Goal: Information Seeking & Learning: Find specific fact

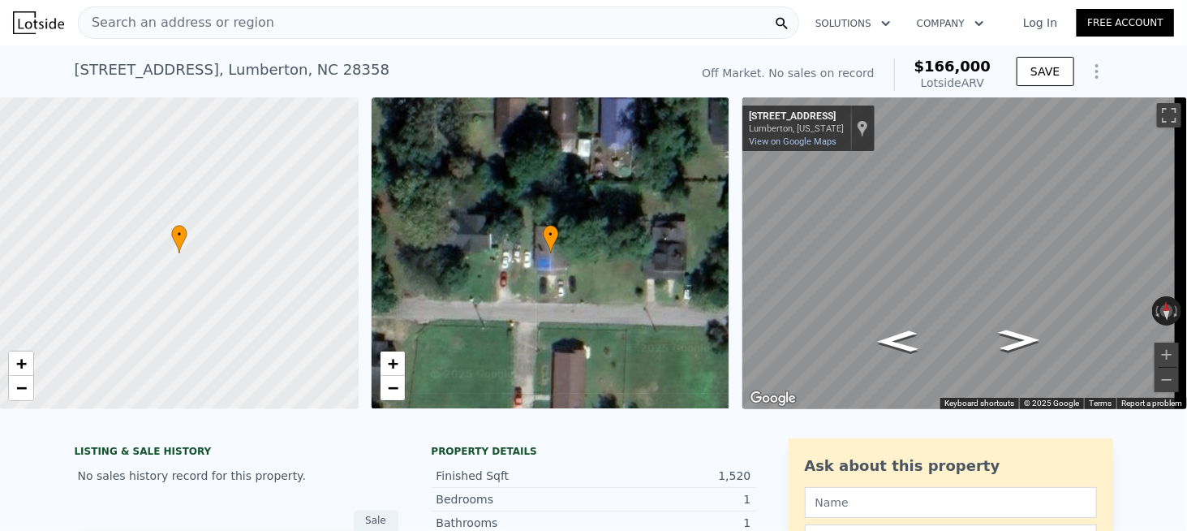
click at [254, 32] on div "Search an address or region" at bounding box center [438, 22] width 721 height 32
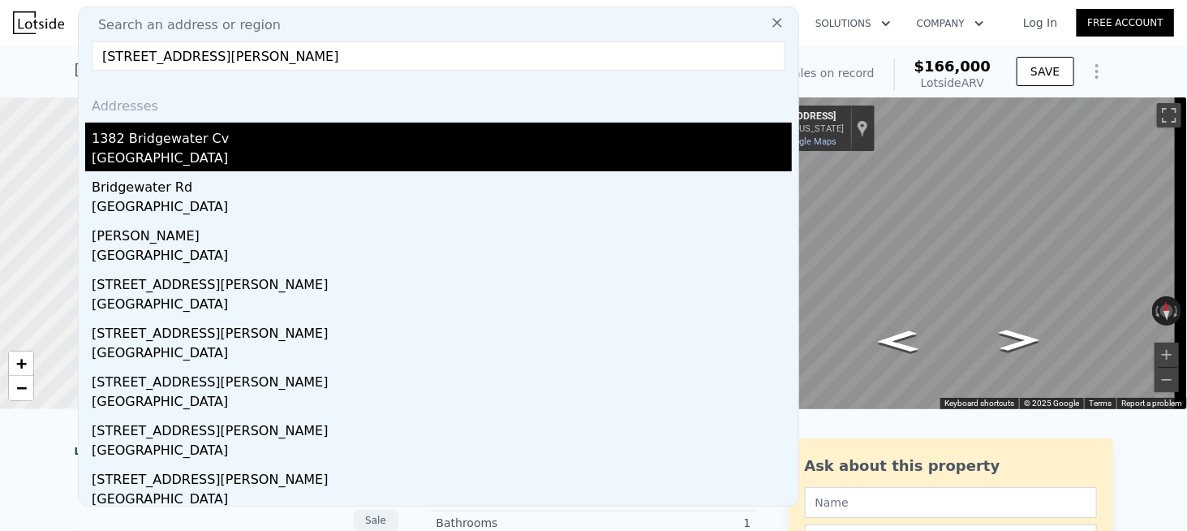
type input "[STREET_ADDRESS][PERSON_NAME]"
click at [211, 149] on div "[GEOGRAPHIC_DATA]" at bounding box center [442, 159] width 700 height 23
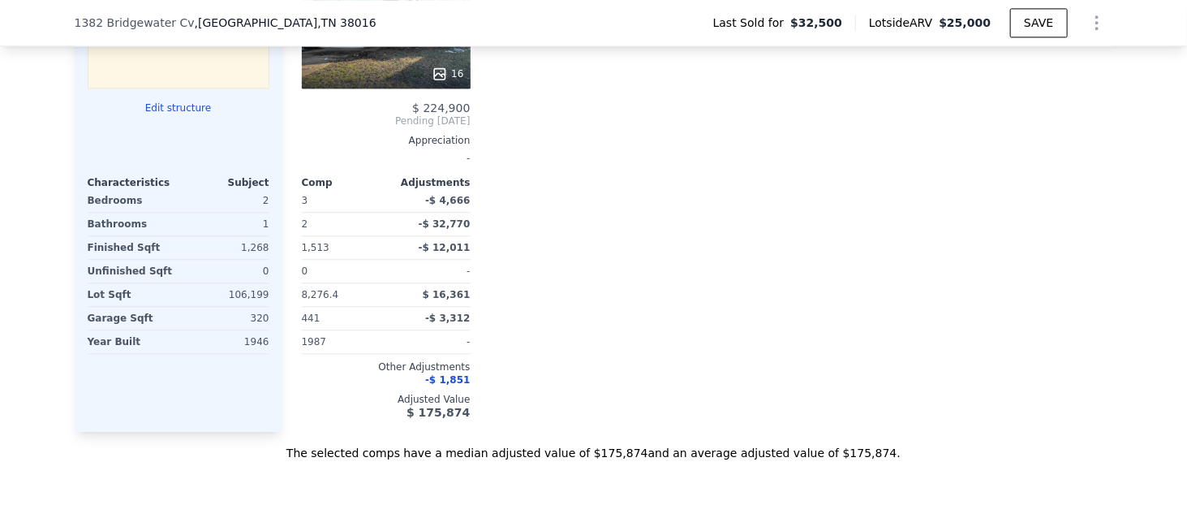
scroll to position [1859, 0]
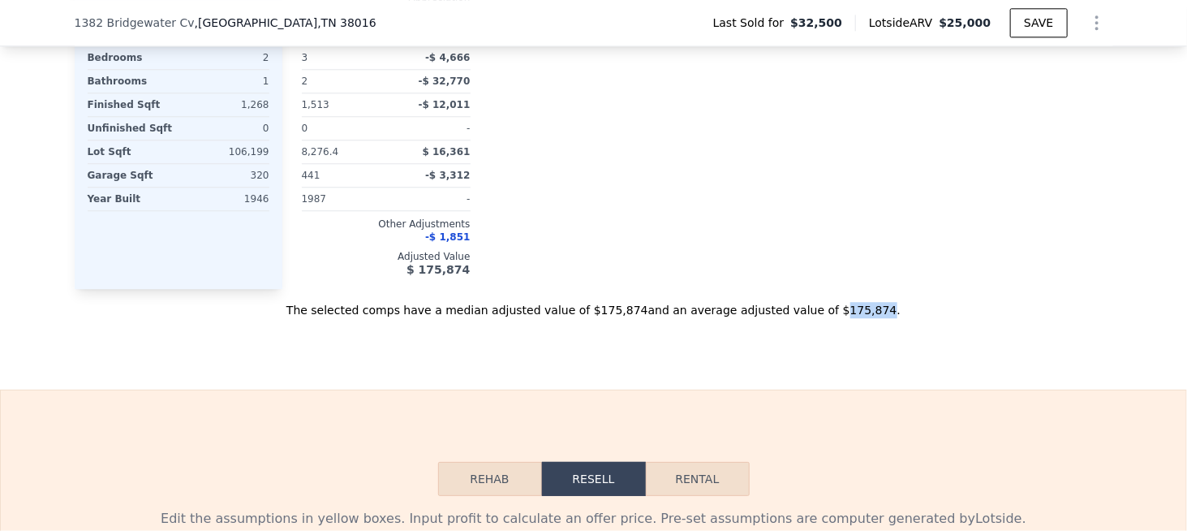
drag, startPoint x: 802, startPoint y: 315, endPoint x: 834, endPoint y: 312, distance: 32.5
click at [834, 312] on div "The selected comps have a median adjusted value of $175,874 and an average adju…" at bounding box center [594, 303] width 1038 height 29
copy div "175,874"
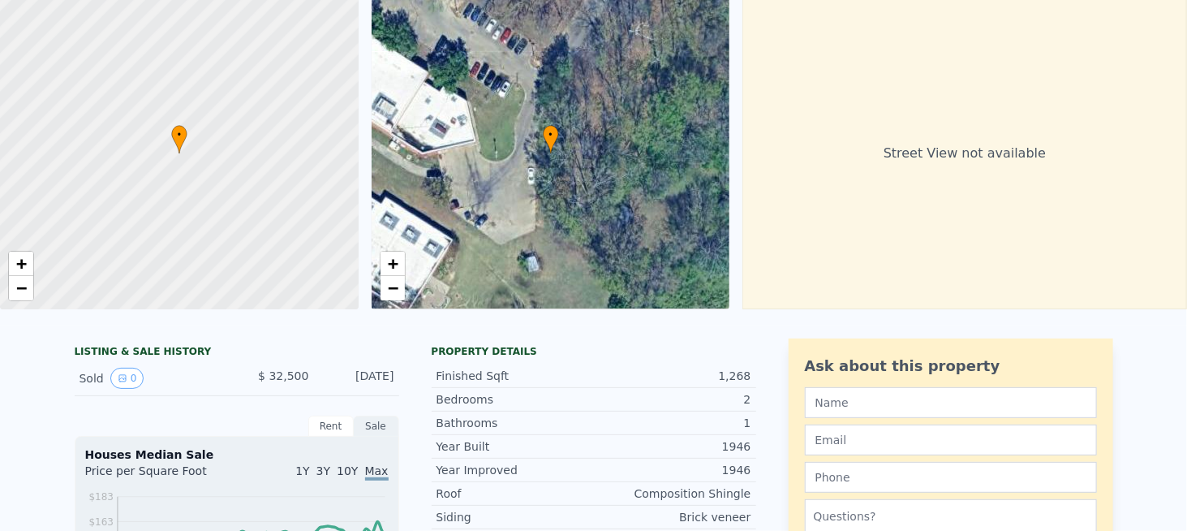
scroll to position [0, 0]
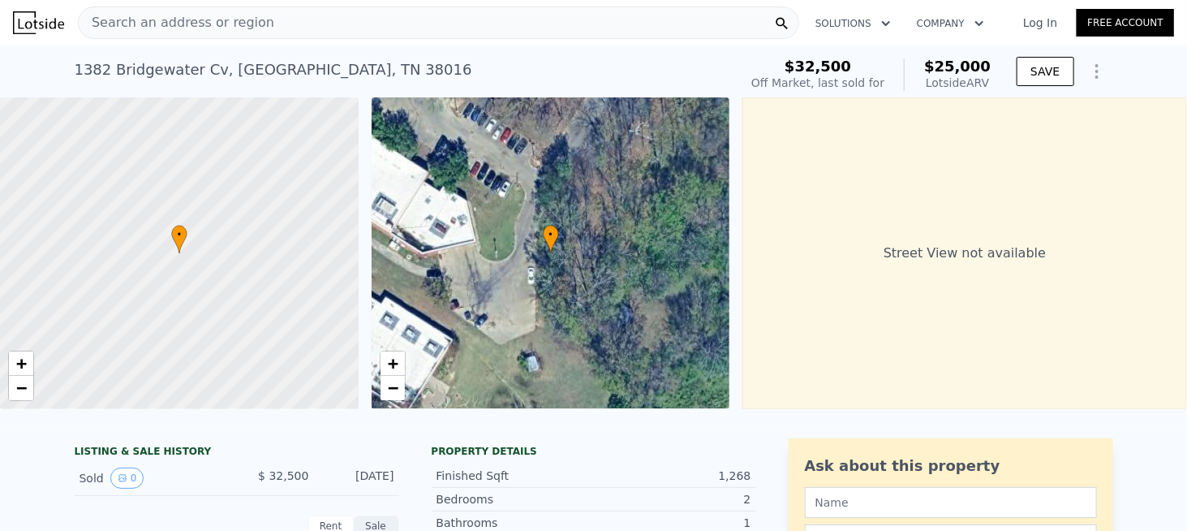
click at [245, 24] on span "Search an address or region" at bounding box center [177, 22] width 196 height 19
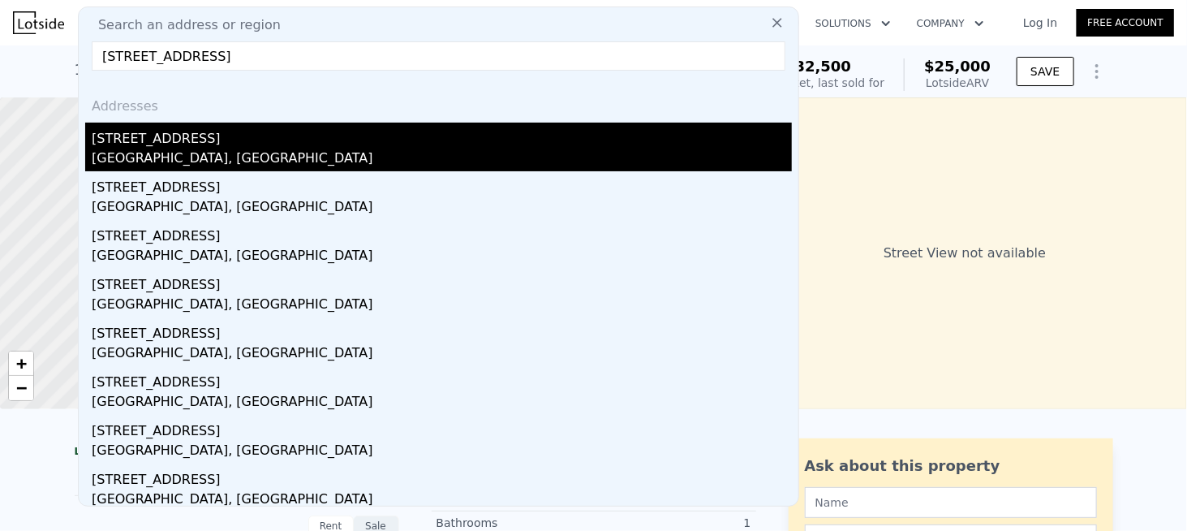
type input "[STREET_ADDRESS]"
click at [209, 147] on div "[STREET_ADDRESS]" at bounding box center [442, 135] width 700 height 26
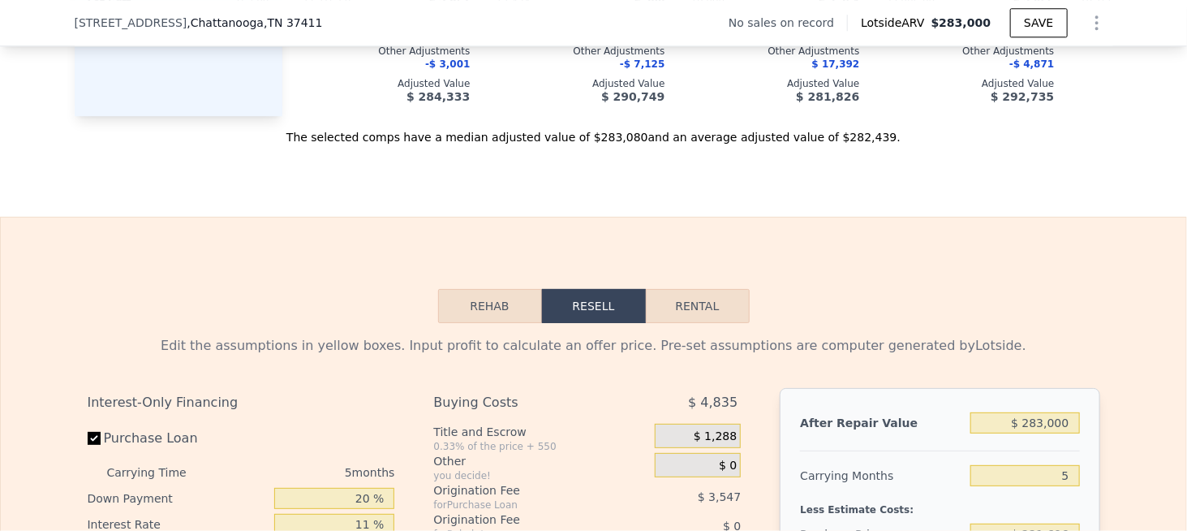
scroll to position [1778, 0]
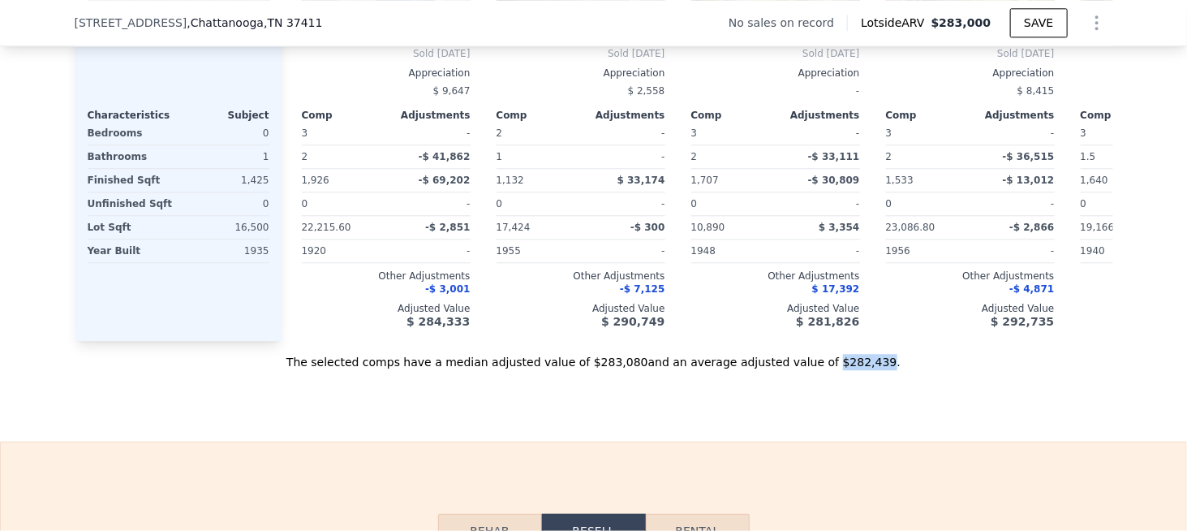
drag, startPoint x: 797, startPoint y: 380, endPoint x: 836, endPoint y: 382, distance: 39.0
click at [836, 370] on div "The selected comps have a median adjusted value of $283,080 and an average adju…" at bounding box center [594, 355] width 1038 height 29
copy div "$282,439"
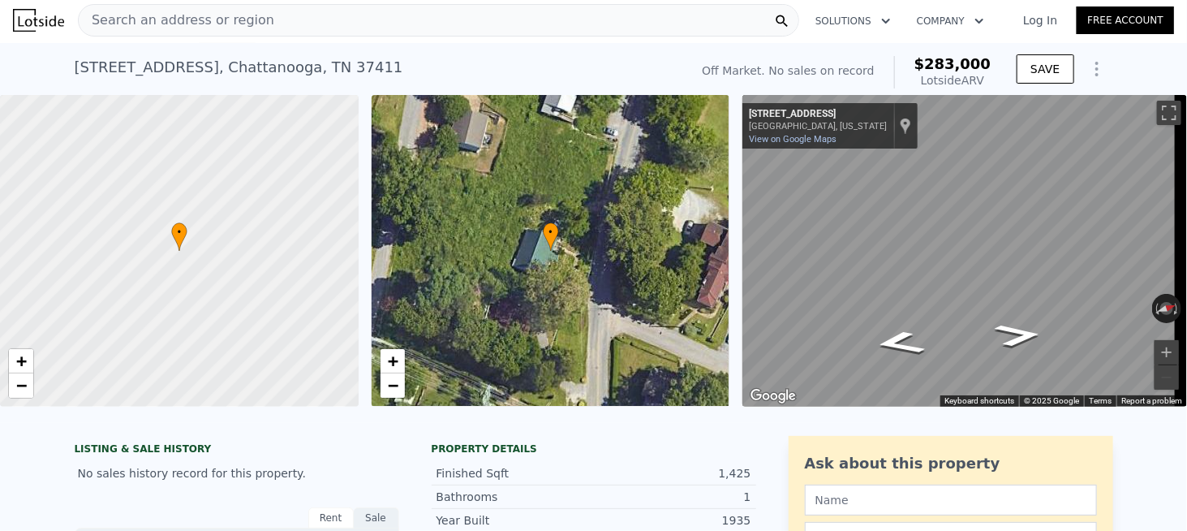
scroll to position [0, 0]
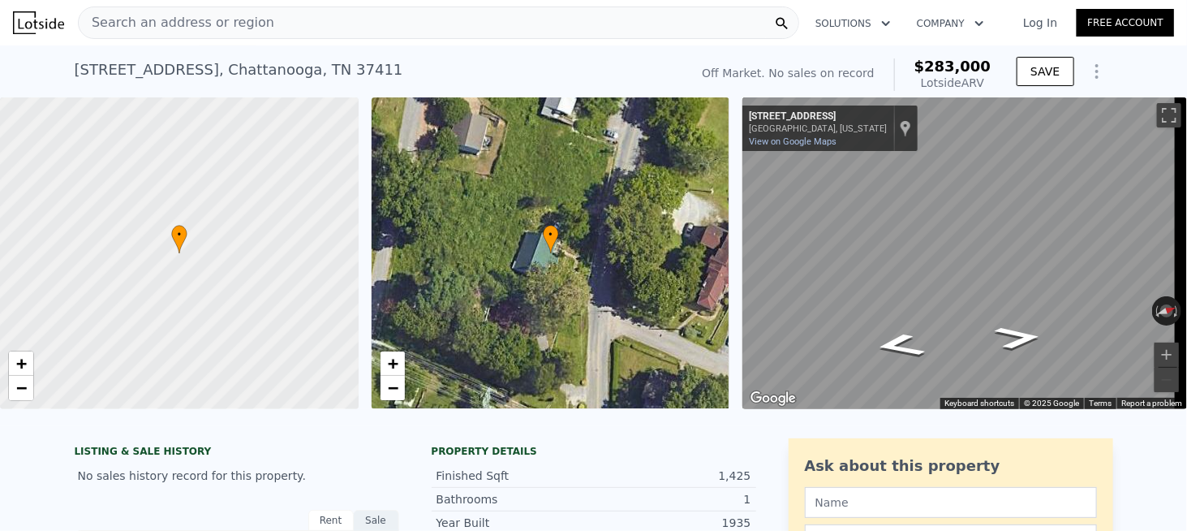
click at [190, 32] on div "Search an address or region" at bounding box center [177, 22] width 196 height 31
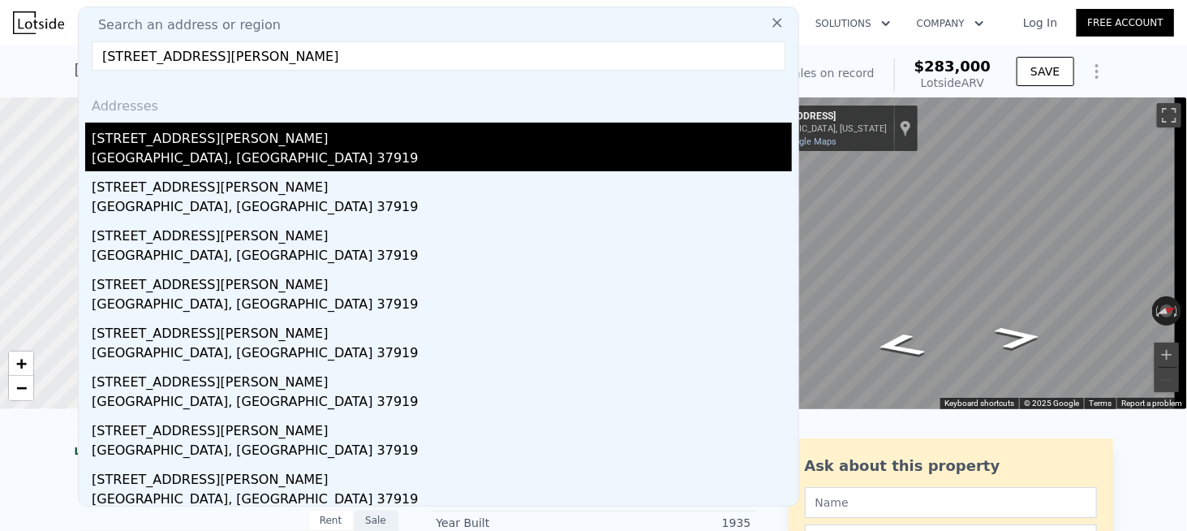
type input "[STREET_ADDRESS][PERSON_NAME]"
click at [165, 147] on div "[STREET_ADDRESS][PERSON_NAME]" at bounding box center [442, 135] width 700 height 26
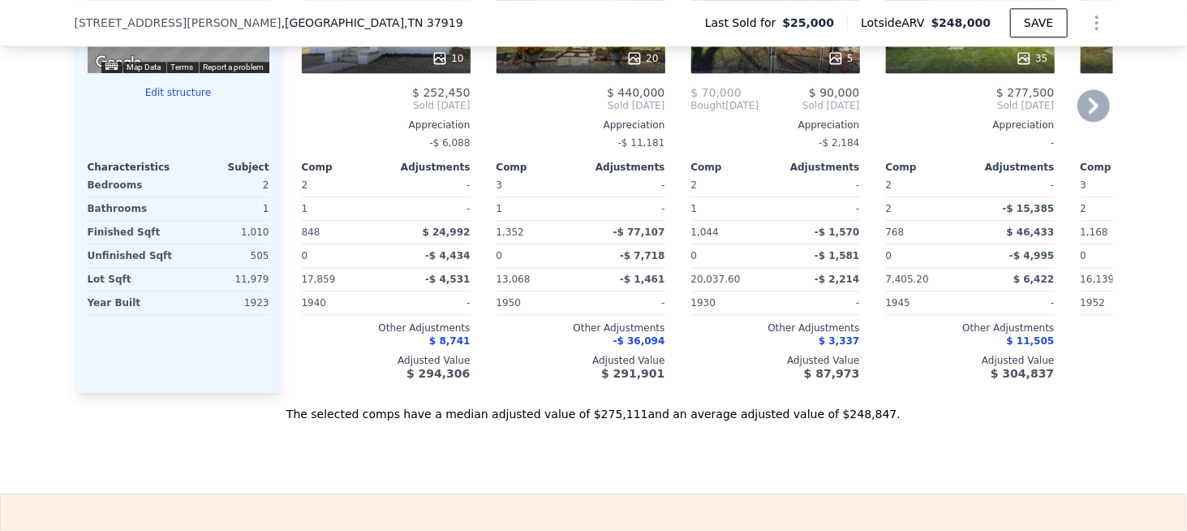
scroll to position [1778, 0]
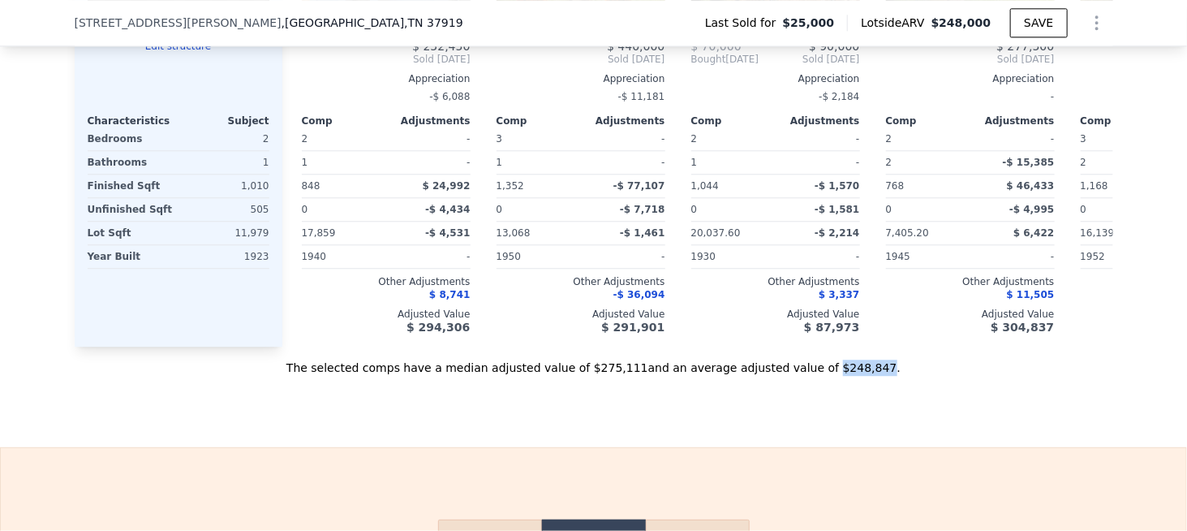
drag, startPoint x: 794, startPoint y: 380, endPoint x: 836, endPoint y: 379, distance: 41.4
click at [836, 376] on div "The selected comps have a median adjusted value of $275,111 and an average adju…" at bounding box center [594, 360] width 1038 height 29
copy div "$248,847"
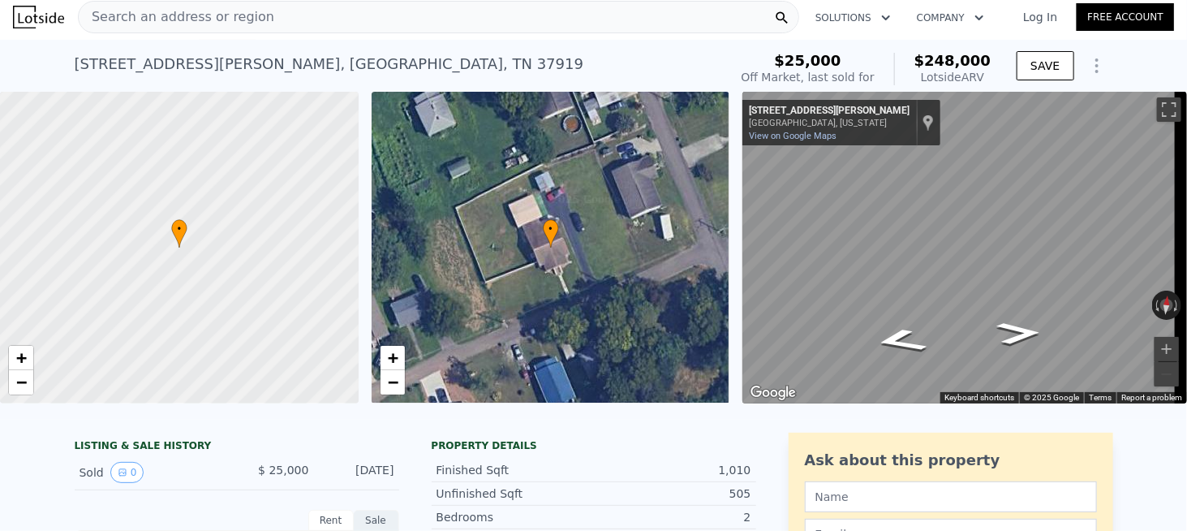
scroll to position [0, 0]
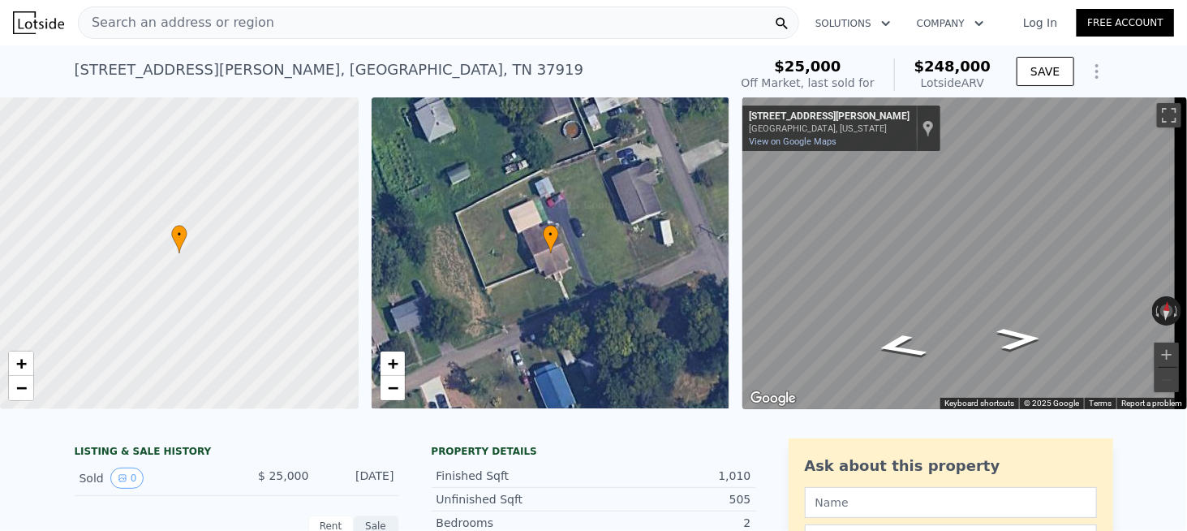
click at [212, 14] on span "Search an address or region" at bounding box center [177, 22] width 196 height 19
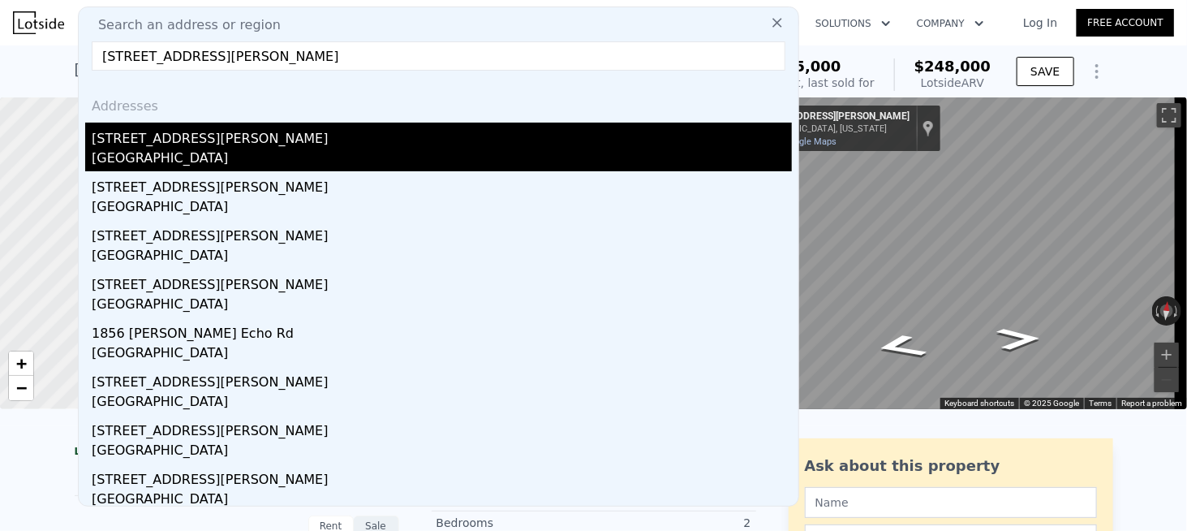
type input "[STREET_ADDRESS][PERSON_NAME]"
click at [146, 155] on div "[GEOGRAPHIC_DATA]" at bounding box center [442, 159] width 700 height 23
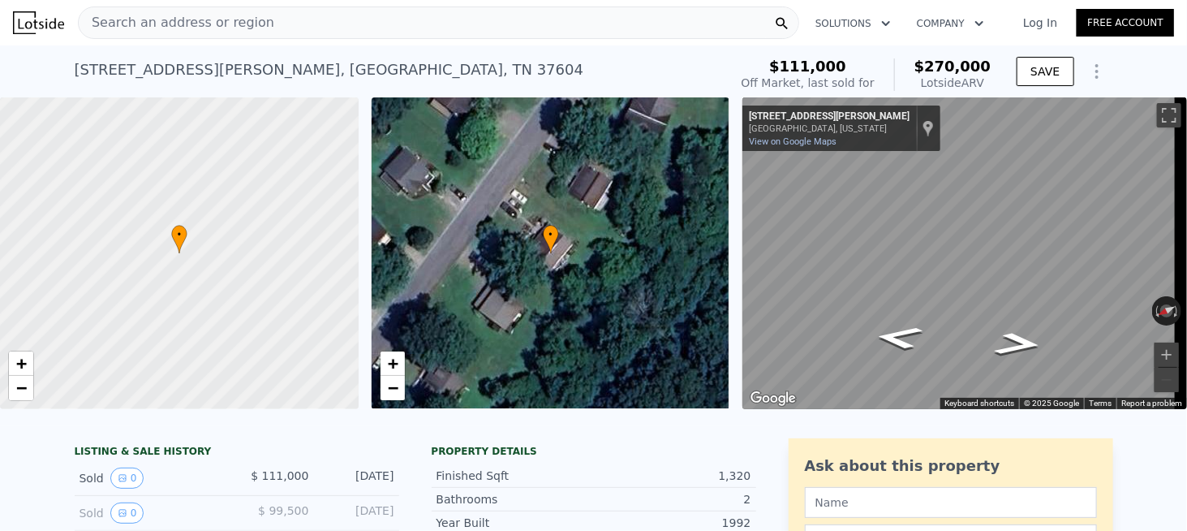
click at [201, 19] on span "Search an address or region" at bounding box center [177, 22] width 196 height 19
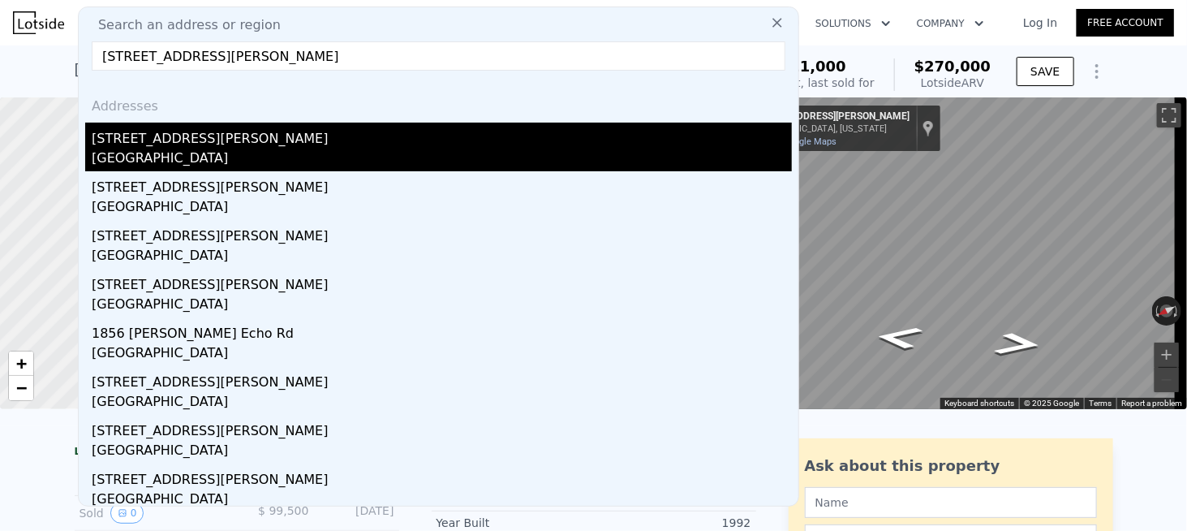
type input "[STREET_ADDRESS][PERSON_NAME]"
click at [147, 141] on div "[STREET_ADDRESS][PERSON_NAME]" at bounding box center [442, 135] width 700 height 26
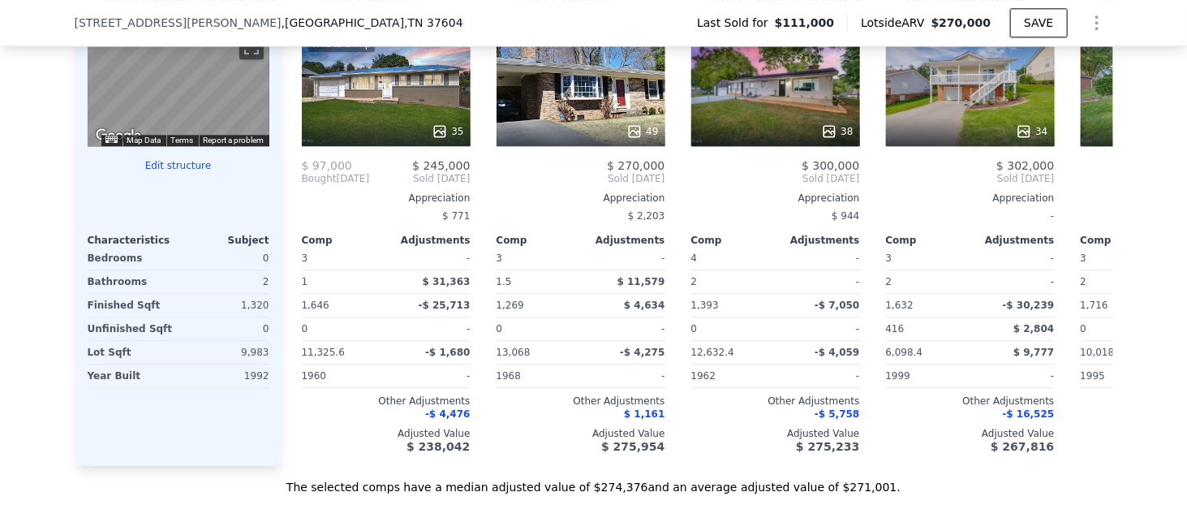
scroll to position [1859, 0]
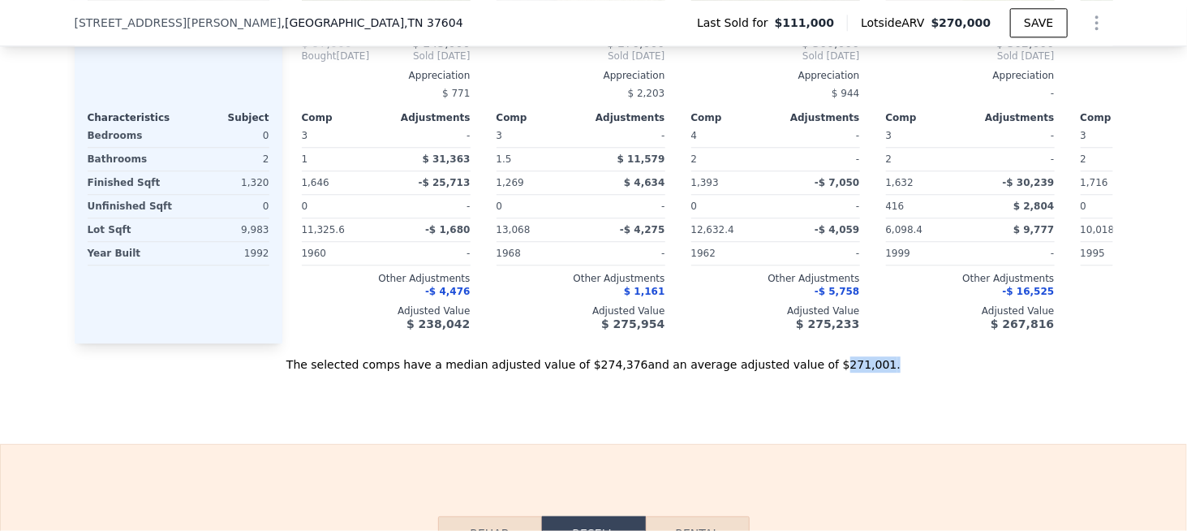
drag, startPoint x: 801, startPoint y: 379, endPoint x: 849, endPoint y: 386, distance: 48.4
click at [849, 372] on div "The selected comps have a median adjusted value of $274,376 and an average adju…" at bounding box center [594, 357] width 1038 height 29
drag, startPoint x: 798, startPoint y: 379, endPoint x: 836, endPoint y: 379, distance: 38.1
click at [836, 372] on div "The selected comps have a median adjusted value of $274,376 and an average adju…" at bounding box center [594, 357] width 1038 height 29
copy div "$271,001"
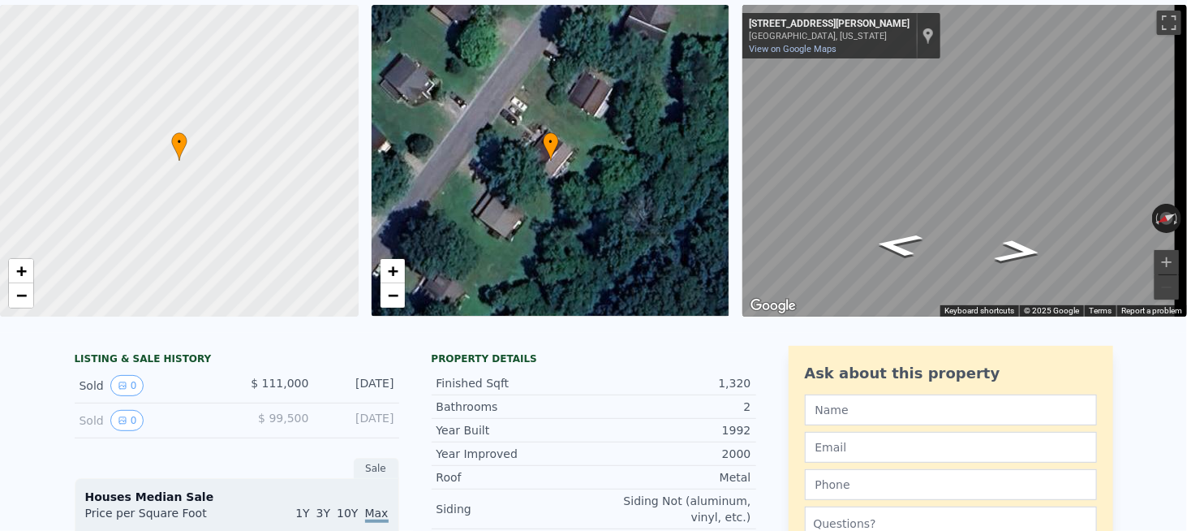
scroll to position [0, 0]
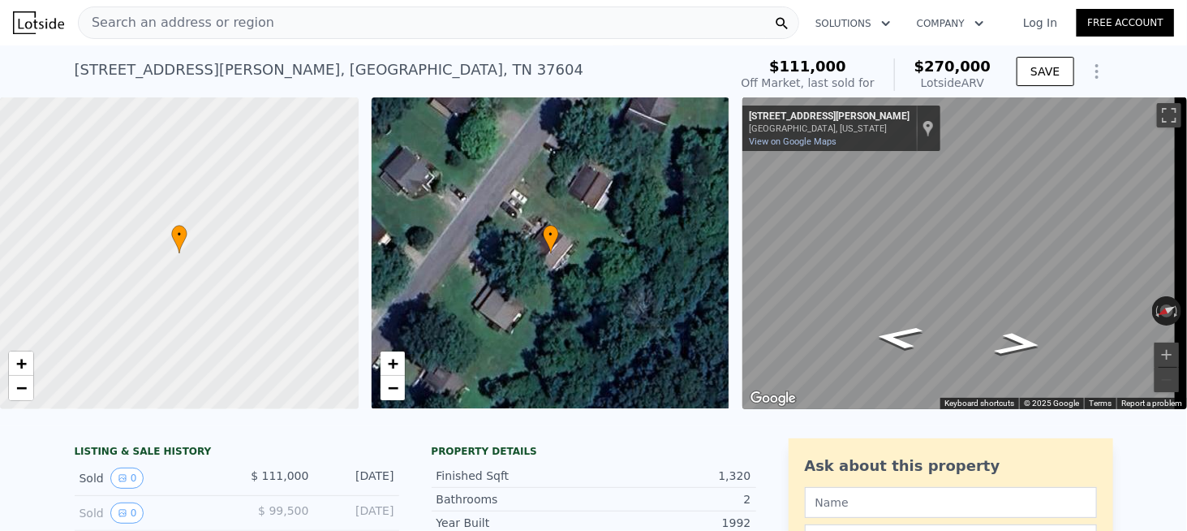
click at [208, 26] on span "Search an address or region" at bounding box center [177, 22] width 196 height 19
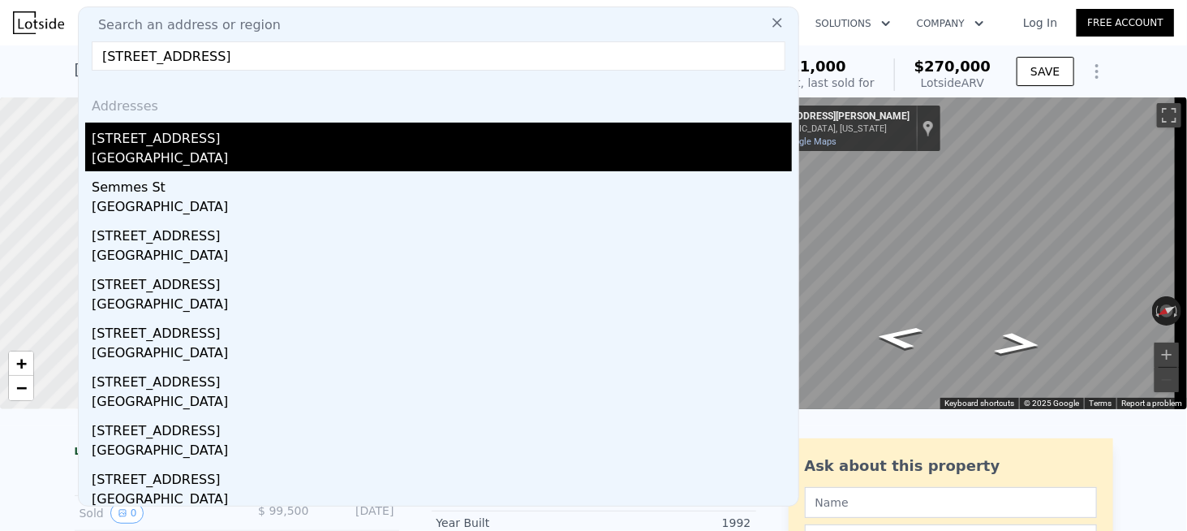
type input "[STREET_ADDRESS]"
click at [152, 146] on div "[STREET_ADDRESS]" at bounding box center [442, 135] width 700 height 26
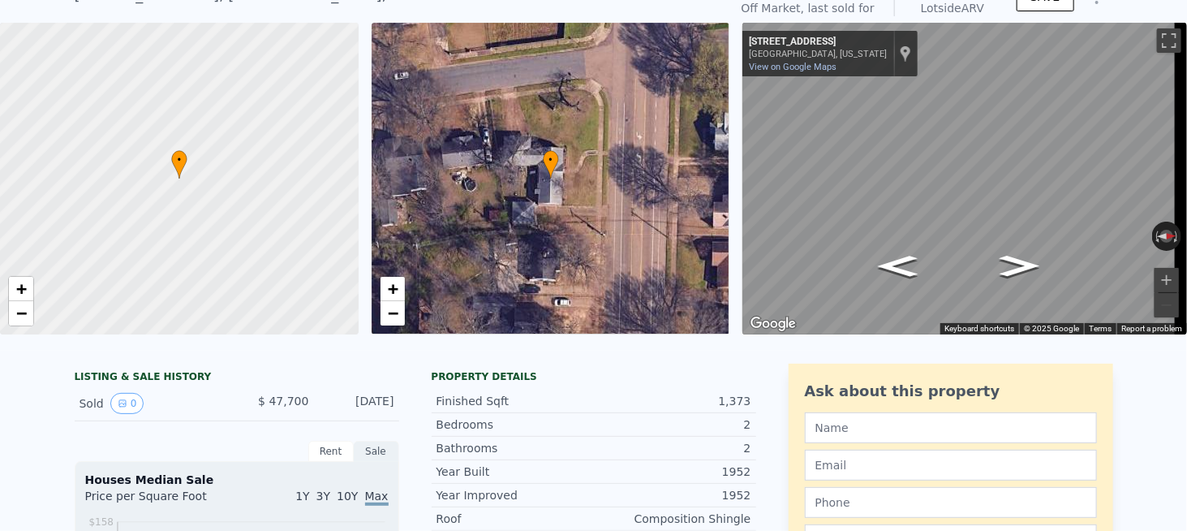
scroll to position [6, 0]
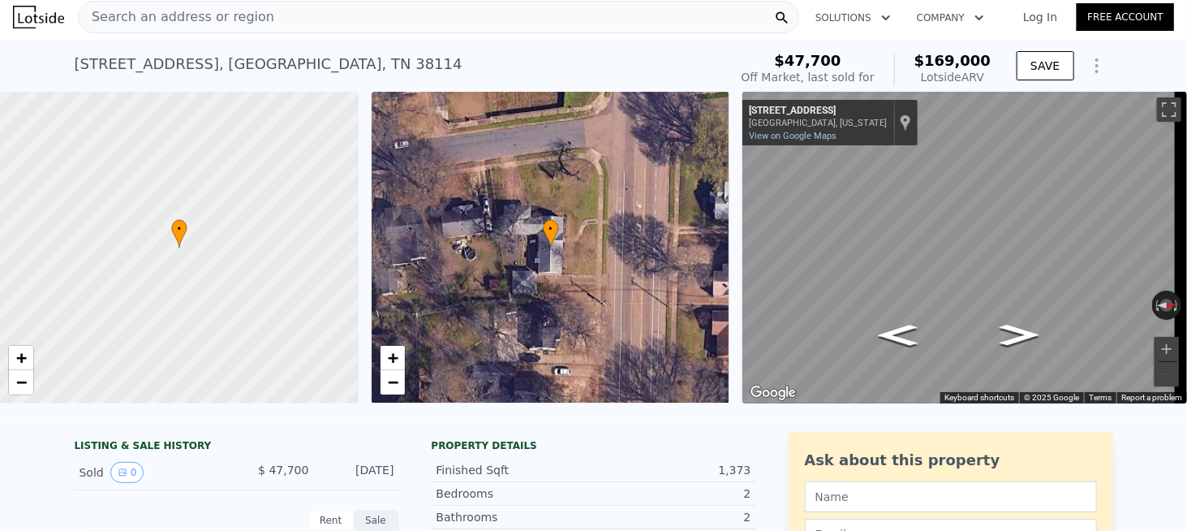
click at [212, 30] on div "Search an address or region" at bounding box center [177, 17] width 196 height 31
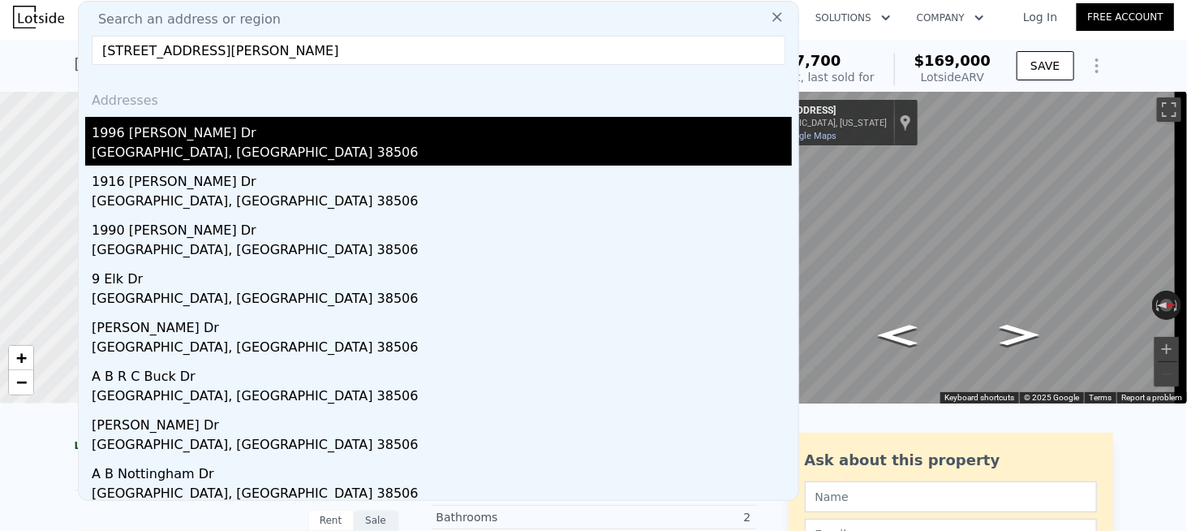
type input "[STREET_ADDRESS][PERSON_NAME]"
click at [153, 132] on div "1996 [PERSON_NAME] Dr" at bounding box center [442, 130] width 700 height 26
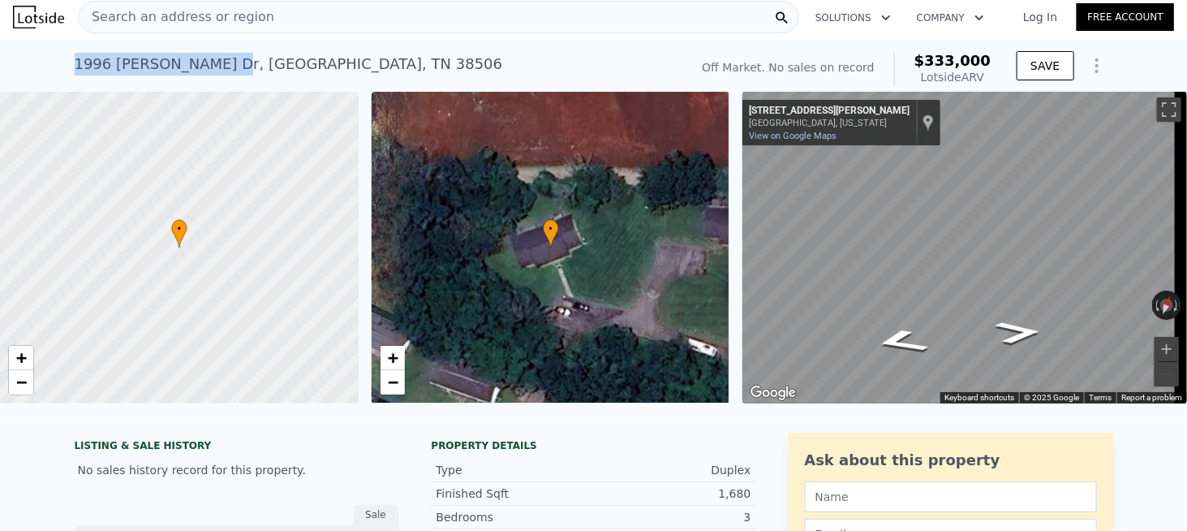
drag, startPoint x: 208, startPoint y: 74, endPoint x: 203, endPoint y: 66, distance: 9.9
click at [203, 66] on div "[STREET_ADDRESS][PERSON_NAME] No sales on record (~ARV $333k ) Off Market. No s…" at bounding box center [593, 66] width 1187 height 52
copy div "1996 [PERSON_NAME] Dr"
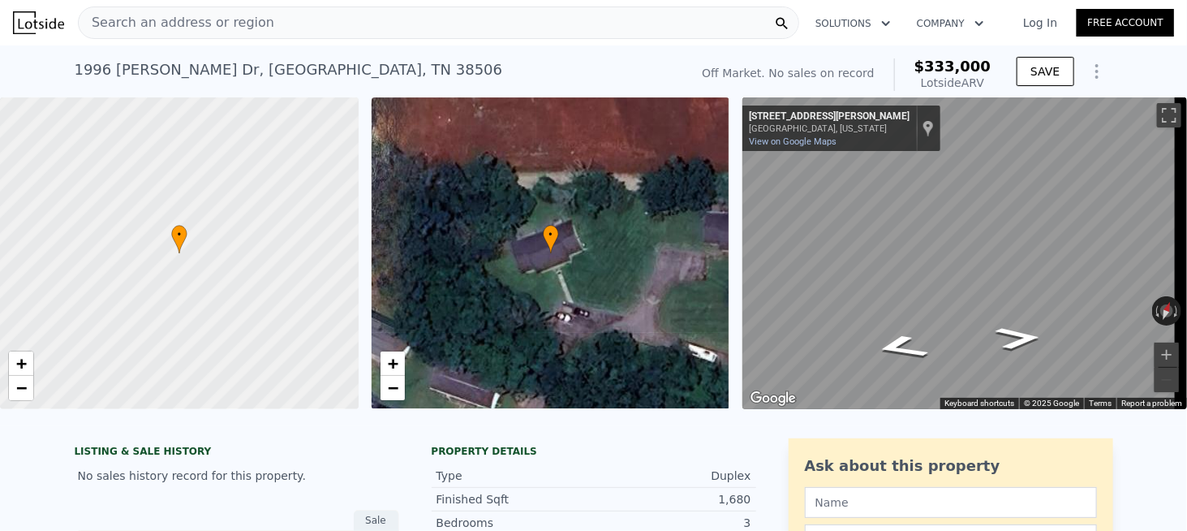
click at [217, 21] on span "Search an address or region" at bounding box center [177, 22] width 196 height 19
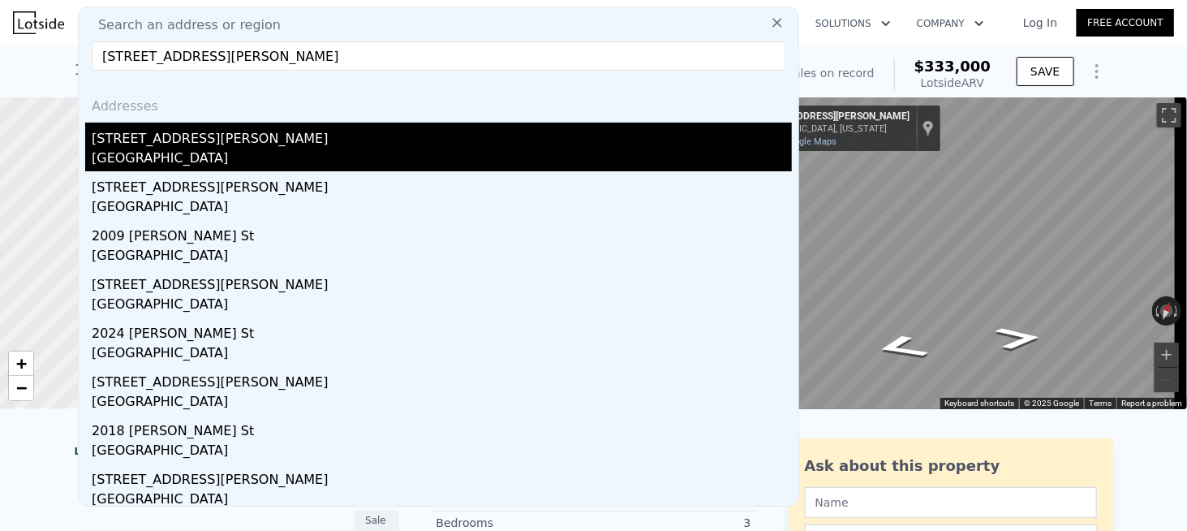
type input "[STREET_ADDRESS][PERSON_NAME]"
click at [174, 152] on div "[GEOGRAPHIC_DATA]" at bounding box center [442, 159] width 700 height 23
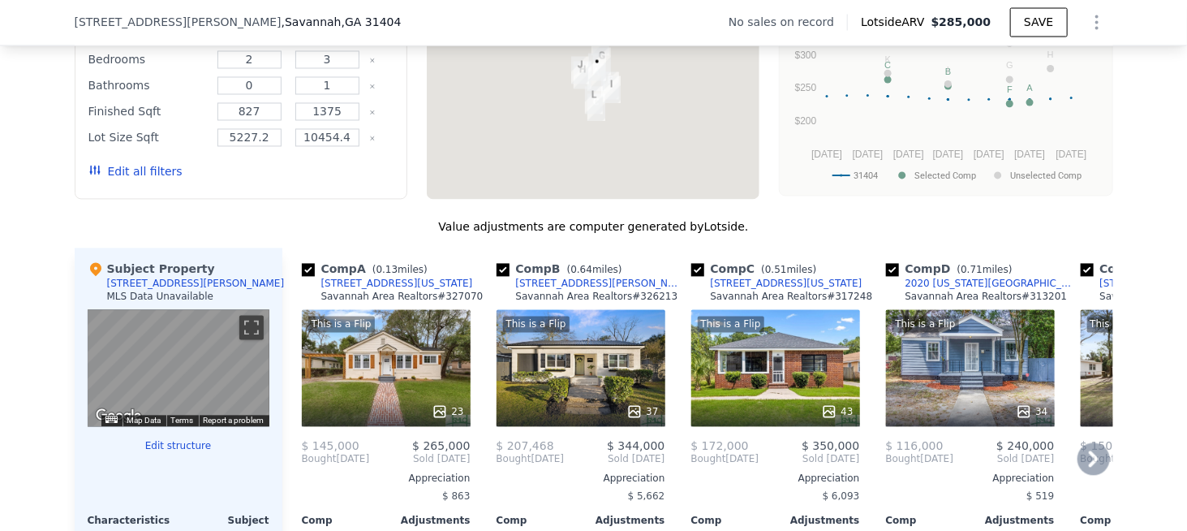
scroll to position [1778, 0]
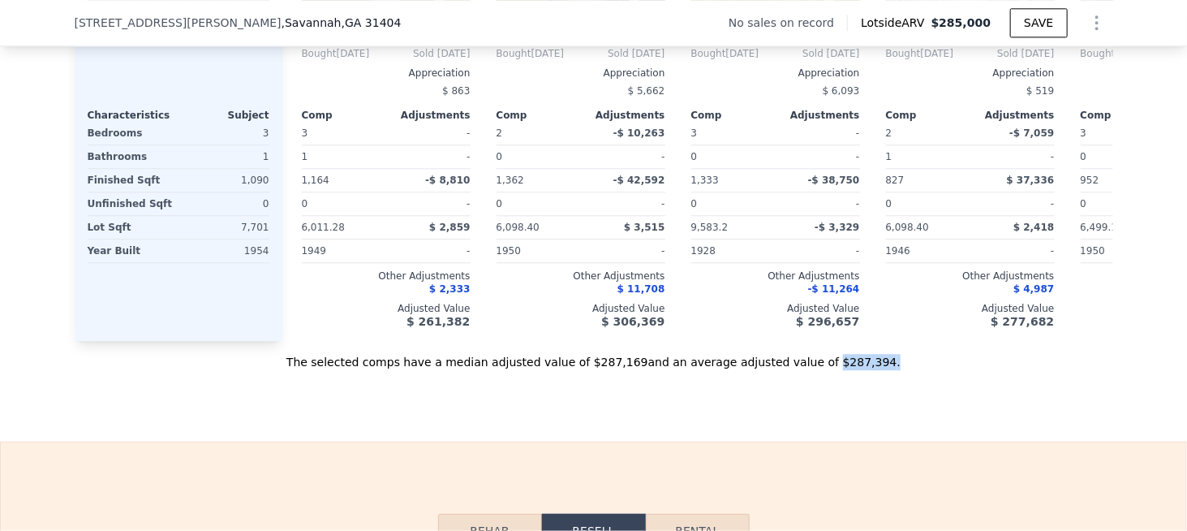
drag, startPoint x: 793, startPoint y: 383, endPoint x: 842, endPoint y: 383, distance: 49.5
click at [842, 370] on div "The selected comps have a median adjusted value of $287,169 and an average adju…" at bounding box center [594, 355] width 1038 height 29
copy div "$287,394 ."
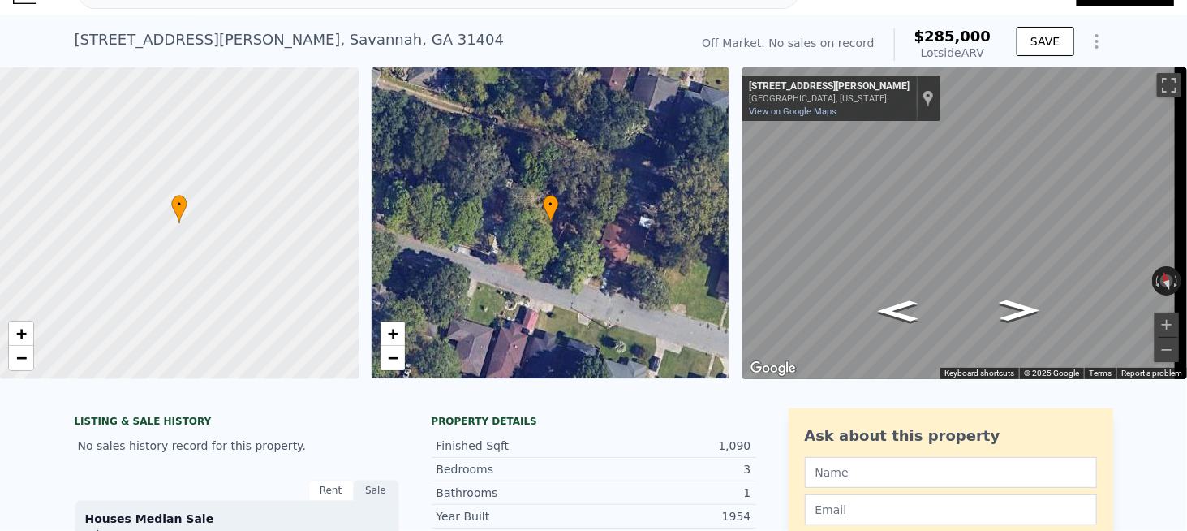
scroll to position [6, 0]
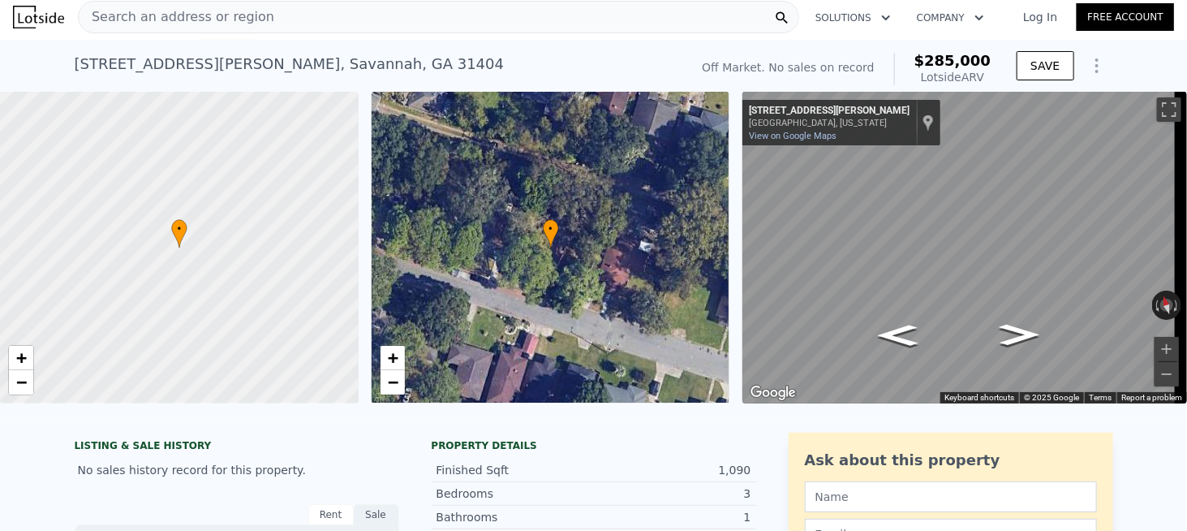
click at [220, 35] on div "Search an address or region Solutions Company Open main menu Log In Free Account" at bounding box center [593, 17] width 1161 height 39
click at [219, 23] on span "Search an address or region" at bounding box center [177, 16] width 196 height 19
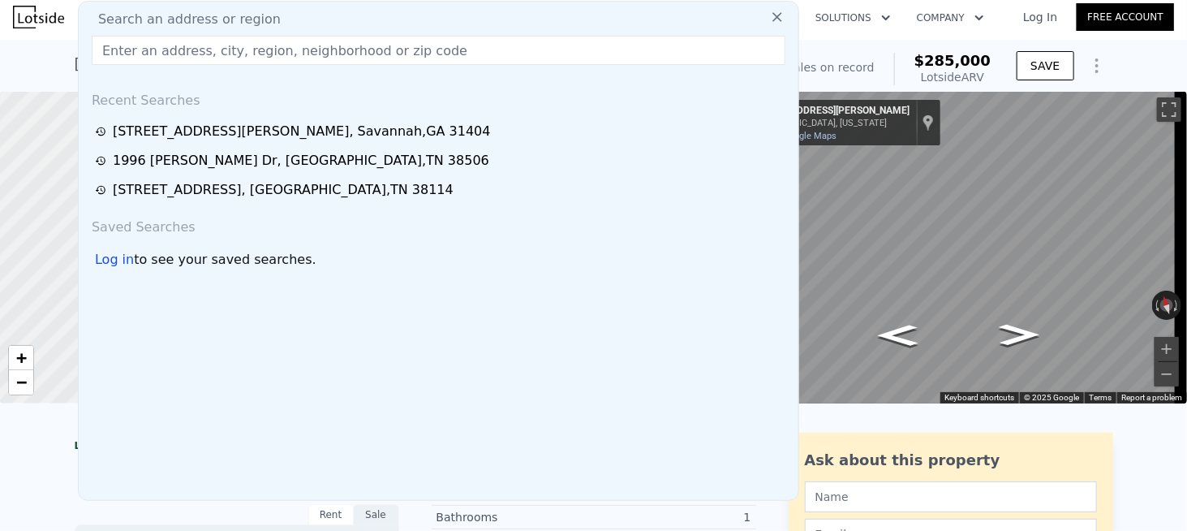
click at [193, 64] on input "text" at bounding box center [439, 50] width 694 height 29
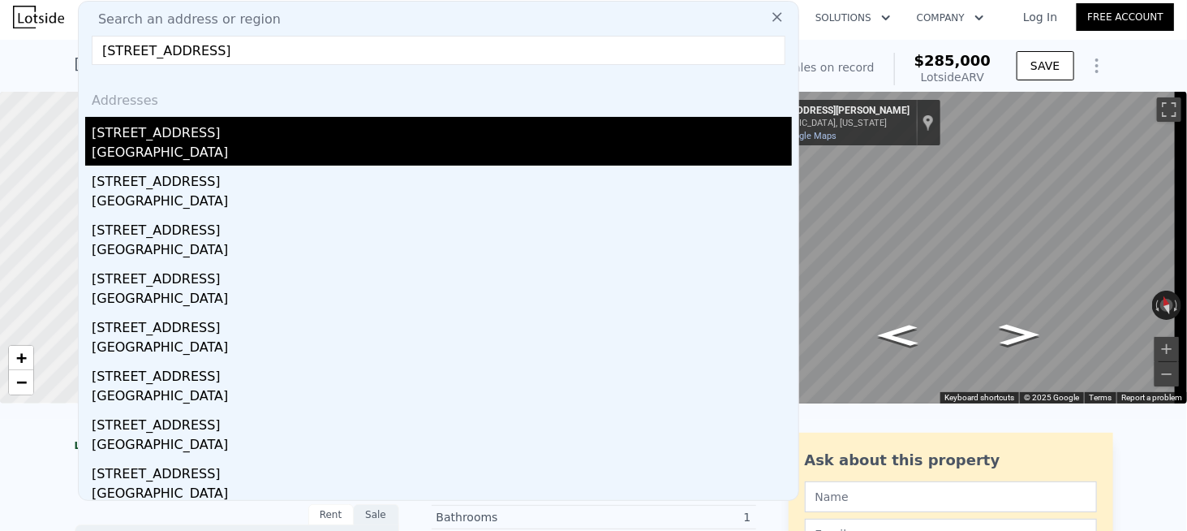
type input "[STREET_ADDRESS]"
click at [175, 128] on div "[STREET_ADDRESS]" at bounding box center [442, 130] width 700 height 26
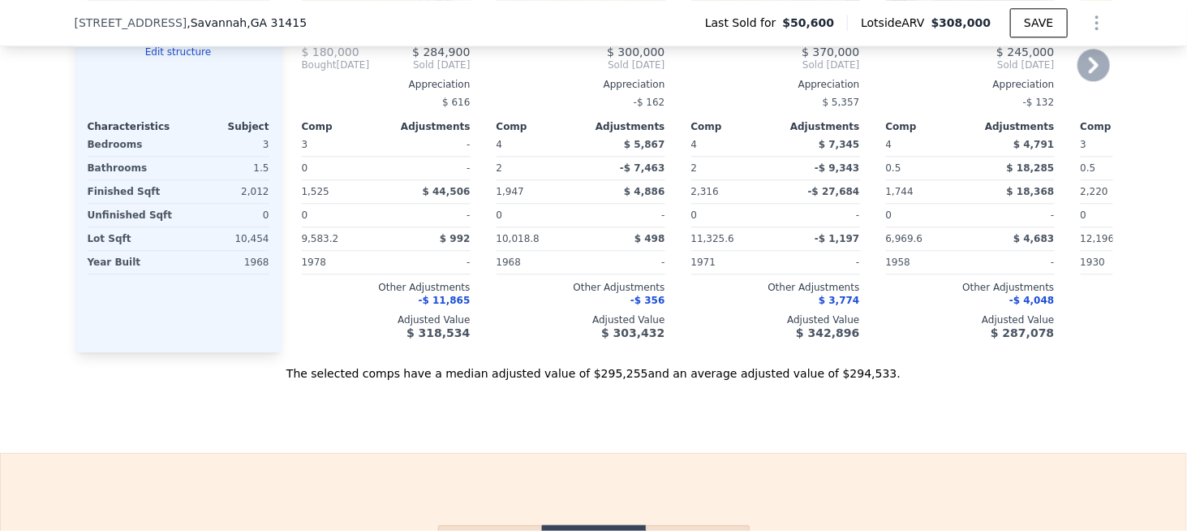
scroll to position [1785, 0]
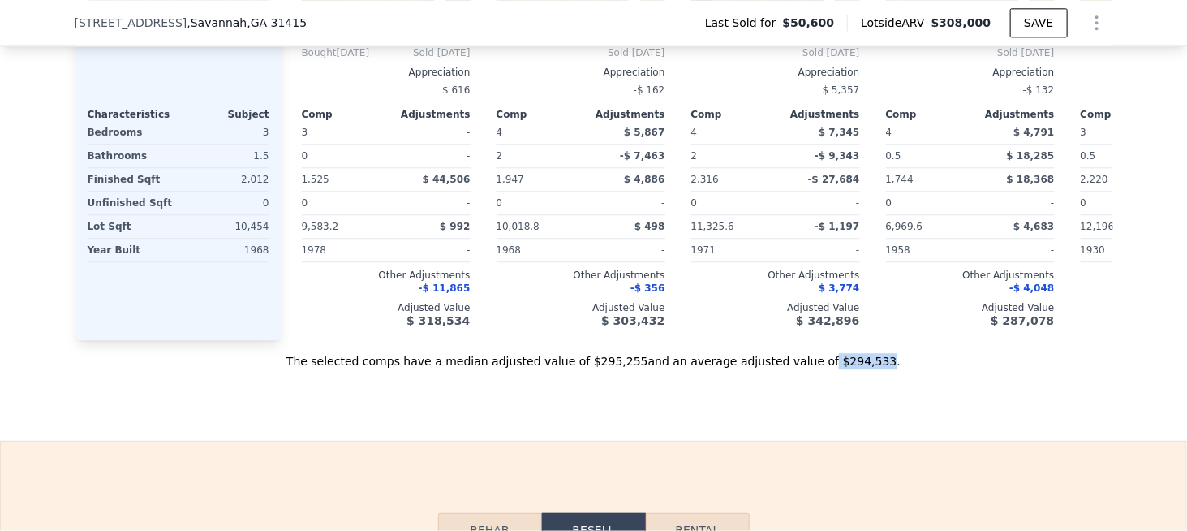
drag, startPoint x: 793, startPoint y: 380, endPoint x: 836, endPoint y: 381, distance: 43.8
click at [836, 369] on div "The selected comps have a median adjusted value of $295,255 and an average adju…" at bounding box center [594, 354] width 1038 height 29
copy div "$294,533"
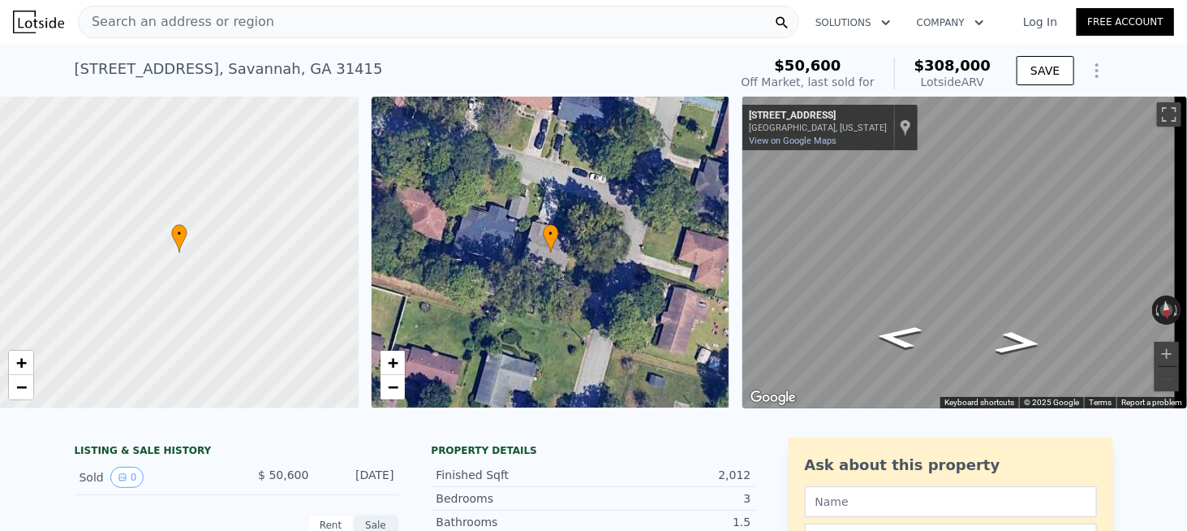
scroll to position [0, 0]
click at [155, 28] on span "Search an address or region" at bounding box center [177, 22] width 196 height 19
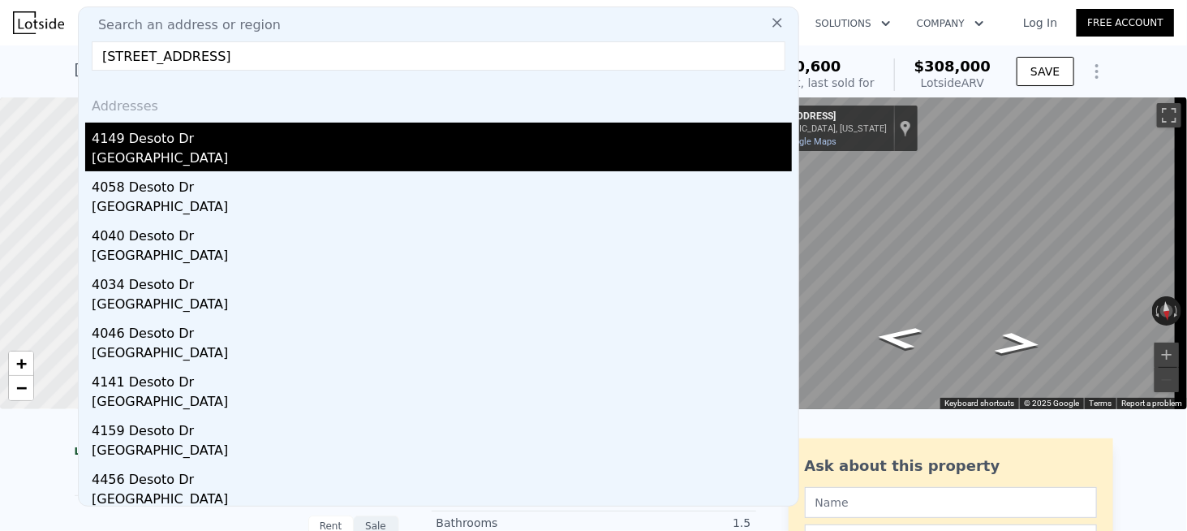
type input "[STREET_ADDRESS]"
click at [149, 143] on div "4149 Desoto Dr" at bounding box center [442, 135] width 700 height 26
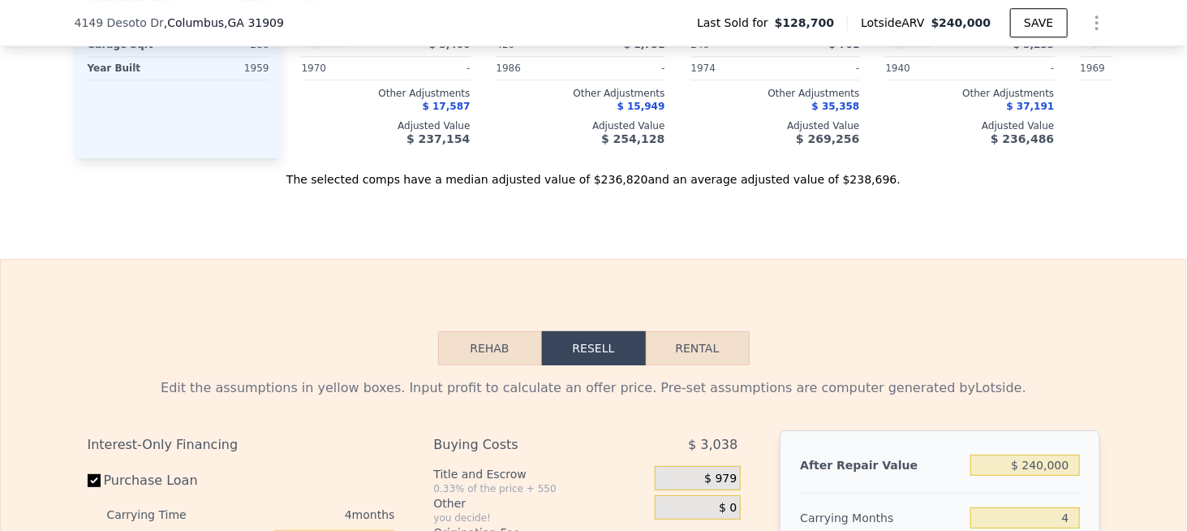
scroll to position [2022, 0]
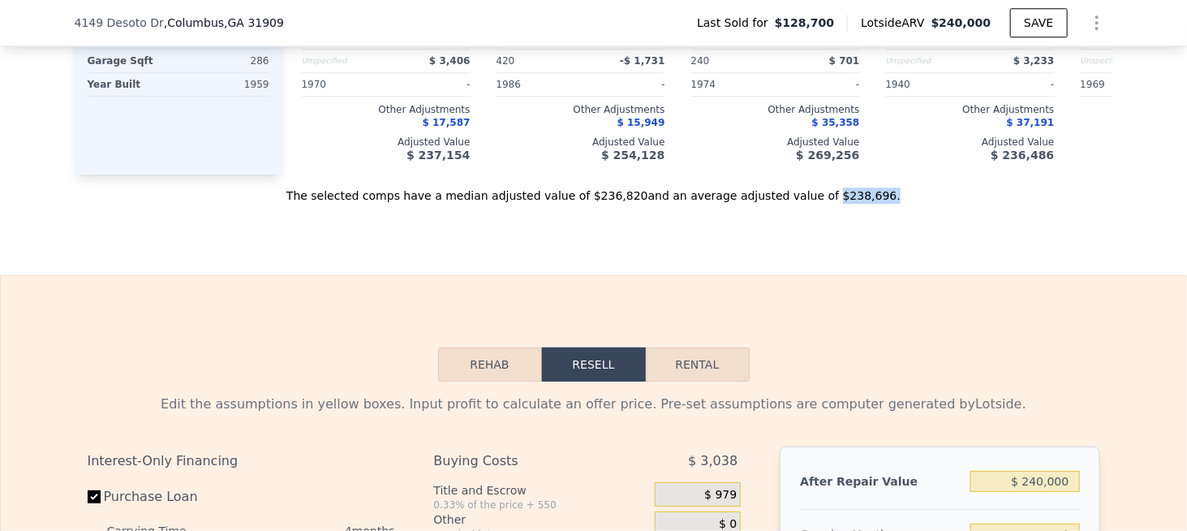
drag, startPoint x: 797, startPoint y: 211, endPoint x: 841, endPoint y: 207, distance: 44.8
click at [841, 204] on div "The selected comps have a median adjusted value of $236,820 and an average adju…" at bounding box center [594, 188] width 1038 height 29
copy div "$238,696 ."
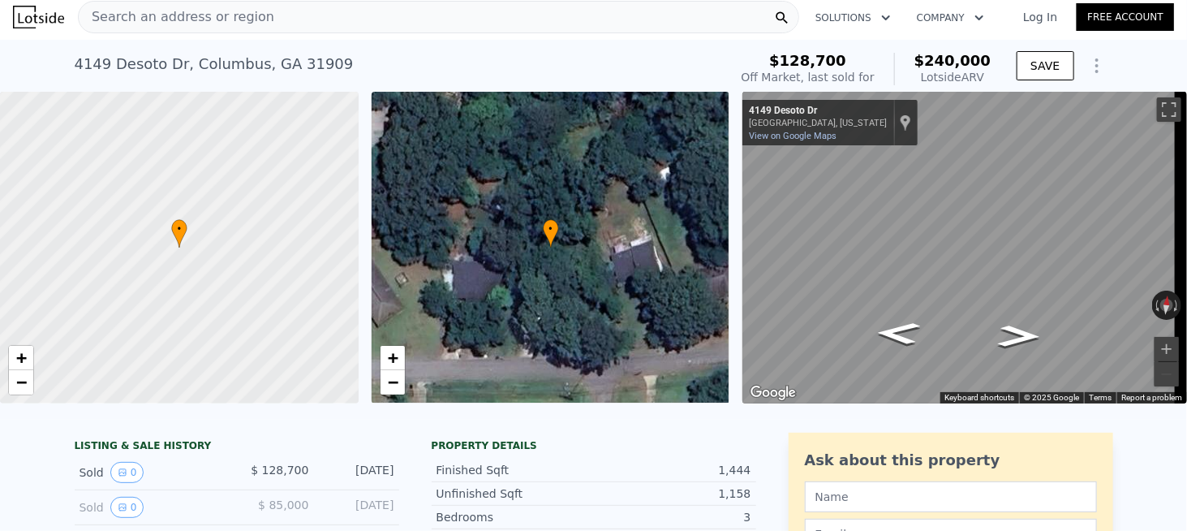
scroll to position [0, 0]
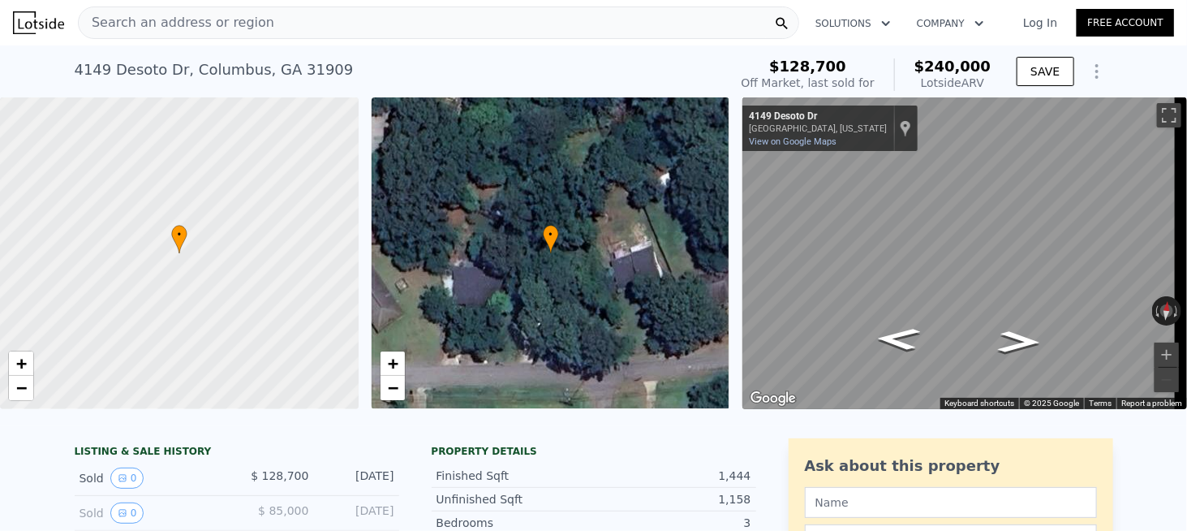
click at [173, 33] on div "Search an address or region" at bounding box center [177, 22] width 196 height 31
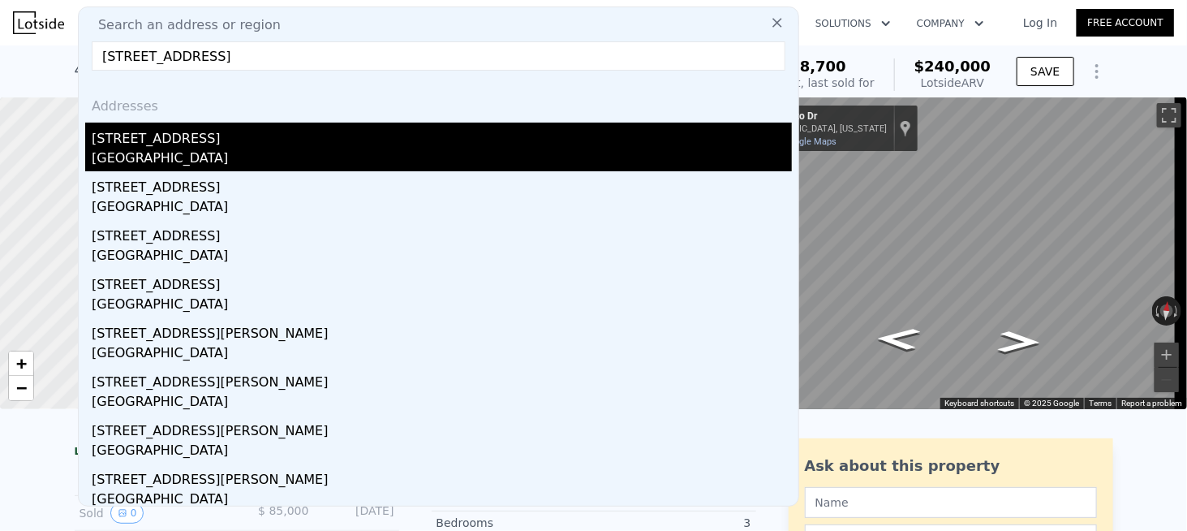
type input "[STREET_ADDRESS]"
click at [141, 146] on div "[STREET_ADDRESS]" at bounding box center [442, 135] width 700 height 26
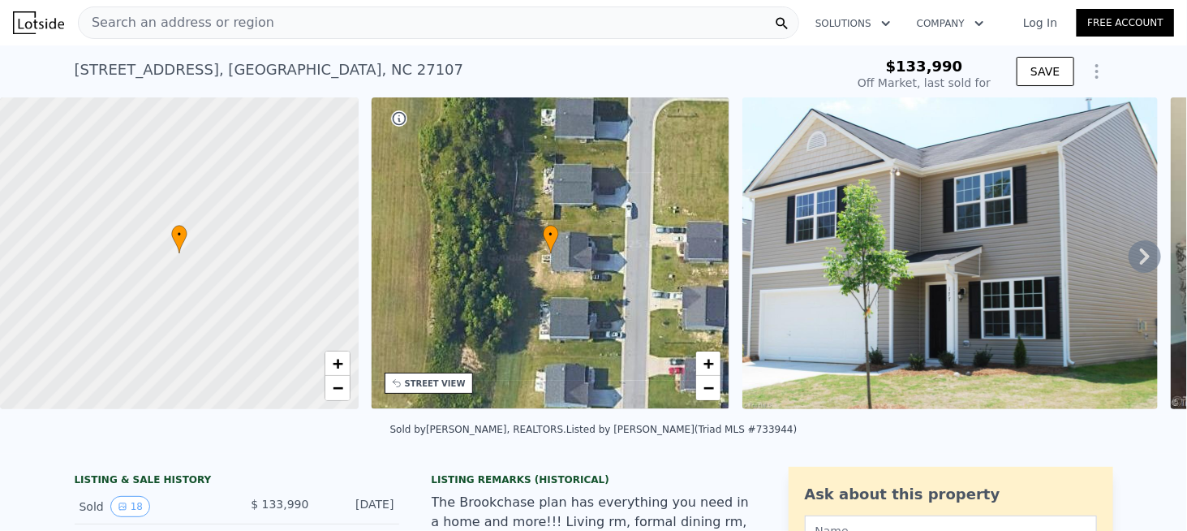
click at [193, 19] on span "Search an address or region" at bounding box center [177, 22] width 196 height 19
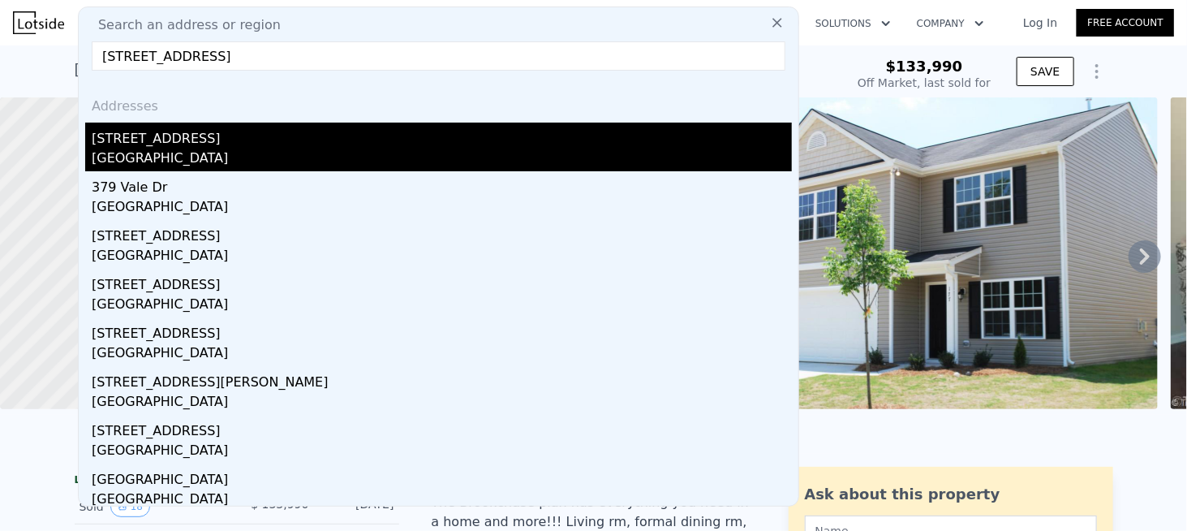
type input "[STREET_ADDRESS]"
click at [178, 139] on div "[STREET_ADDRESS]" at bounding box center [442, 135] width 700 height 26
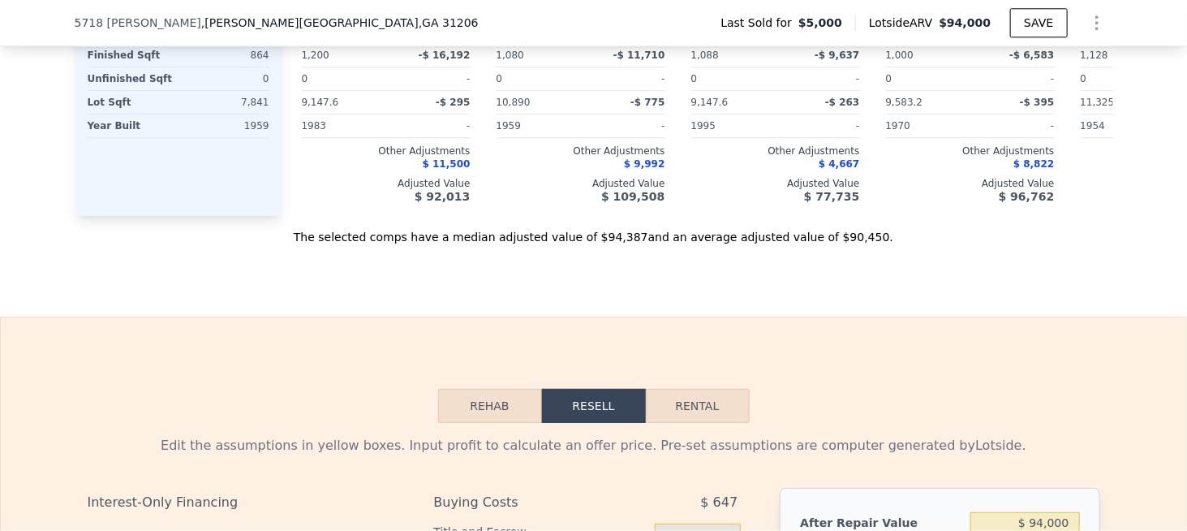
scroll to position [1941, 0]
